Goal: Task Accomplishment & Management: Manage account settings

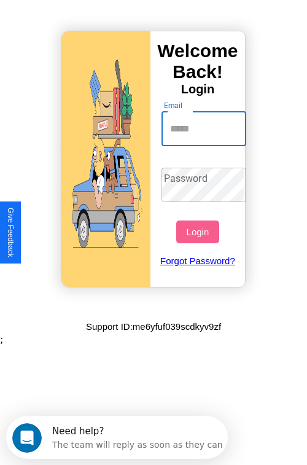
click at [205, 128] on input "Email" at bounding box center [204, 129] width 85 height 34
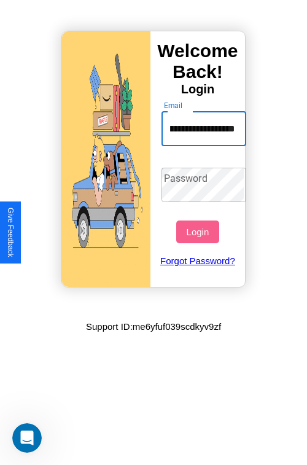
scroll to position [0, 58]
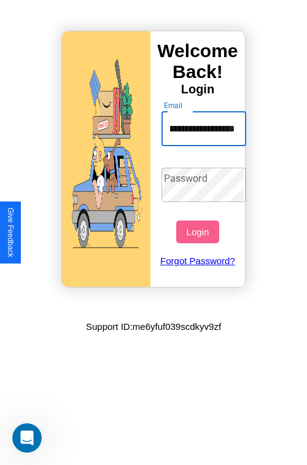
type input "**********"
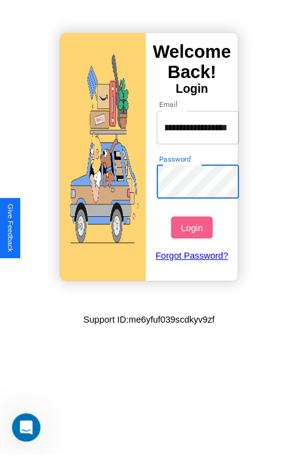
scroll to position [0, 0]
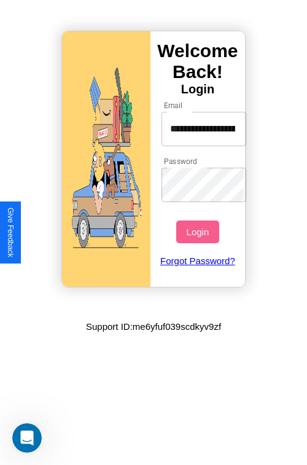
click at [199, 232] on button "Login" at bounding box center [197, 232] width 42 height 23
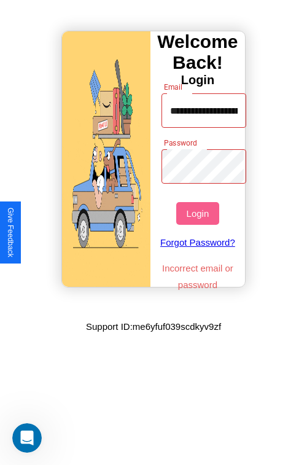
click at [199, 213] on button "Login" at bounding box center [197, 213] width 42 height 23
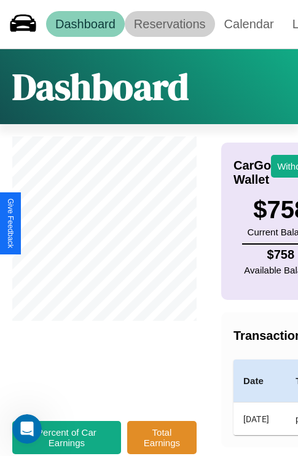
click at [170, 24] on link "Reservations" at bounding box center [170, 24] width 90 height 26
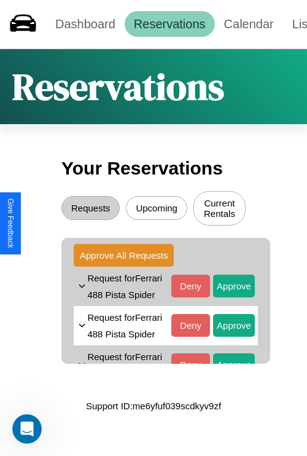
click at [157, 210] on button "Upcoming" at bounding box center [156, 208] width 61 height 24
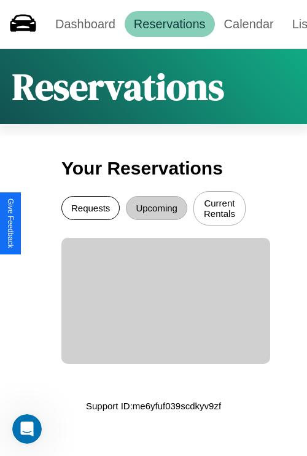
click at [90, 210] on button "Requests" at bounding box center [90, 208] width 58 height 24
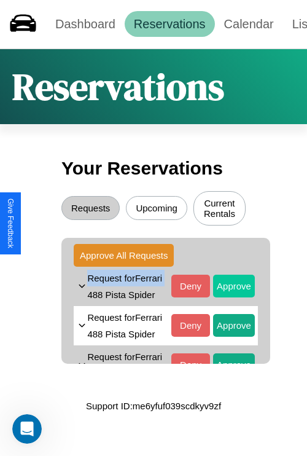
click at [225, 296] on button "Approve" at bounding box center [234, 286] width 42 height 23
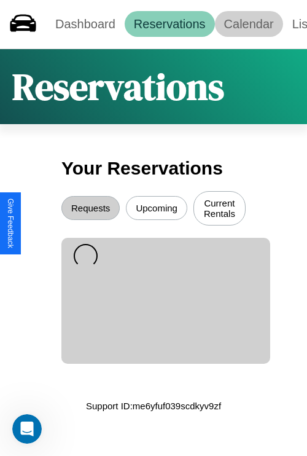
click at [249, 24] on link "Calendar" at bounding box center [249, 24] width 68 height 26
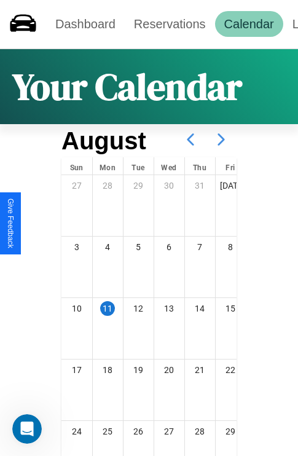
click at [221, 139] on icon at bounding box center [221, 139] width 31 height 31
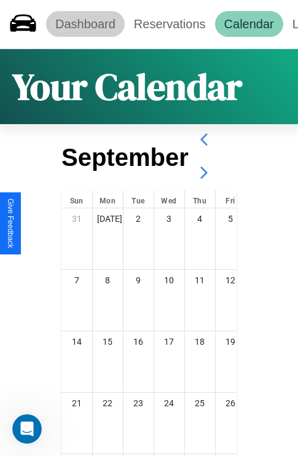
click at [85, 24] on link "Dashboard" at bounding box center [85, 24] width 79 height 26
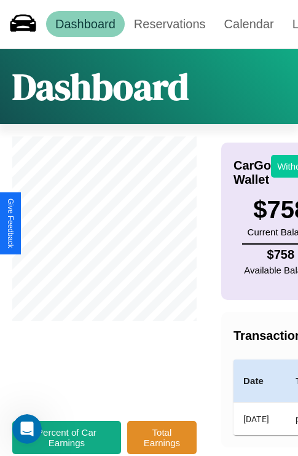
click at [289, 166] on button "Withdraw" at bounding box center [296, 166] width 51 height 23
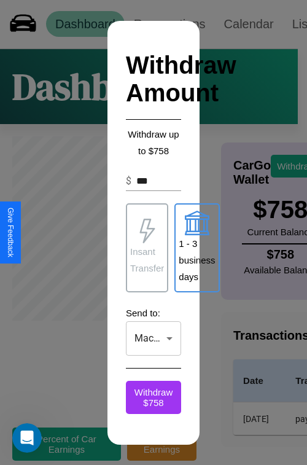
click at [197, 248] on p "1 - 3 business days" at bounding box center [197, 260] width 36 height 50
click at [147, 248] on p "Insant Transfer" at bounding box center [147, 259] width 34 height 33
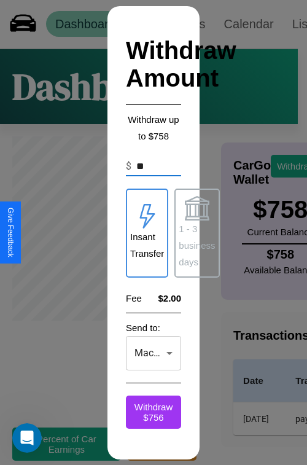
type input "*"
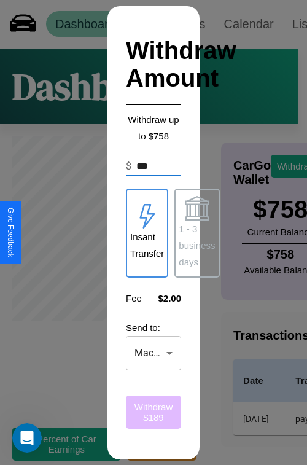
type input "***"
click at [154, 412] on button "Withdraw $ 189" at bounding box center [153, 412] width 55 height 33
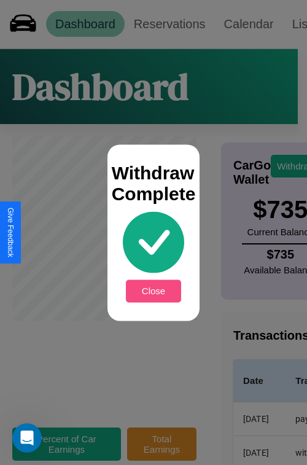
click at [154, 291] on button "Close" at bounding box center [153, 291] width 55 height 23
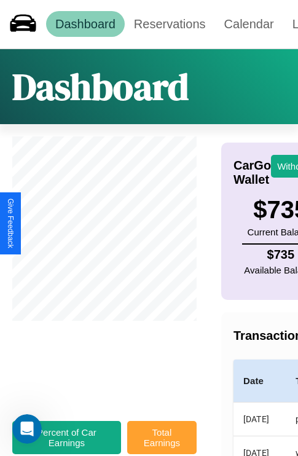
click at [162, 444] on button "Total Earnings" at bounding box center [161, 437] width 69 height 33
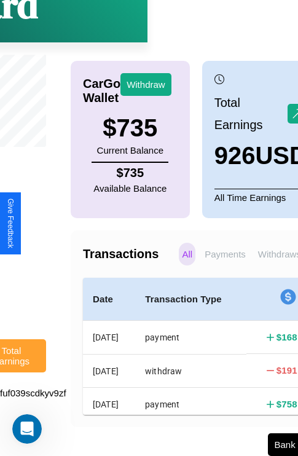
scroll to position [93, 155]
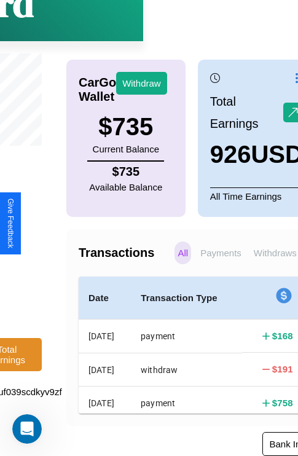
click at [272, 445] on button "Bank Info" at bounding box center [288, 444] width 52 height 24
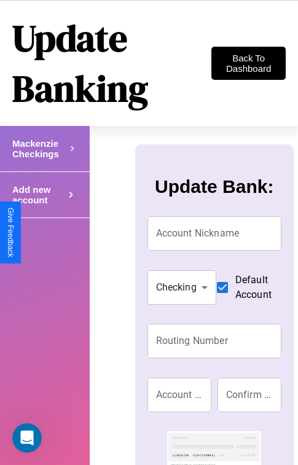
click at [71, 158] on icon at bounding box center [72, 148] width 10 height 18
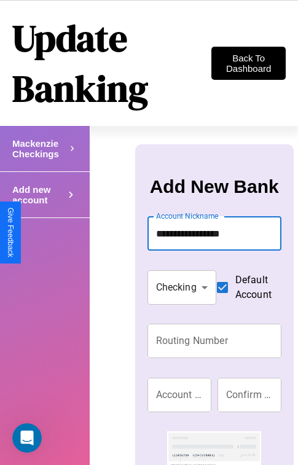
type input "**********"
